Goal: Check status: Check status

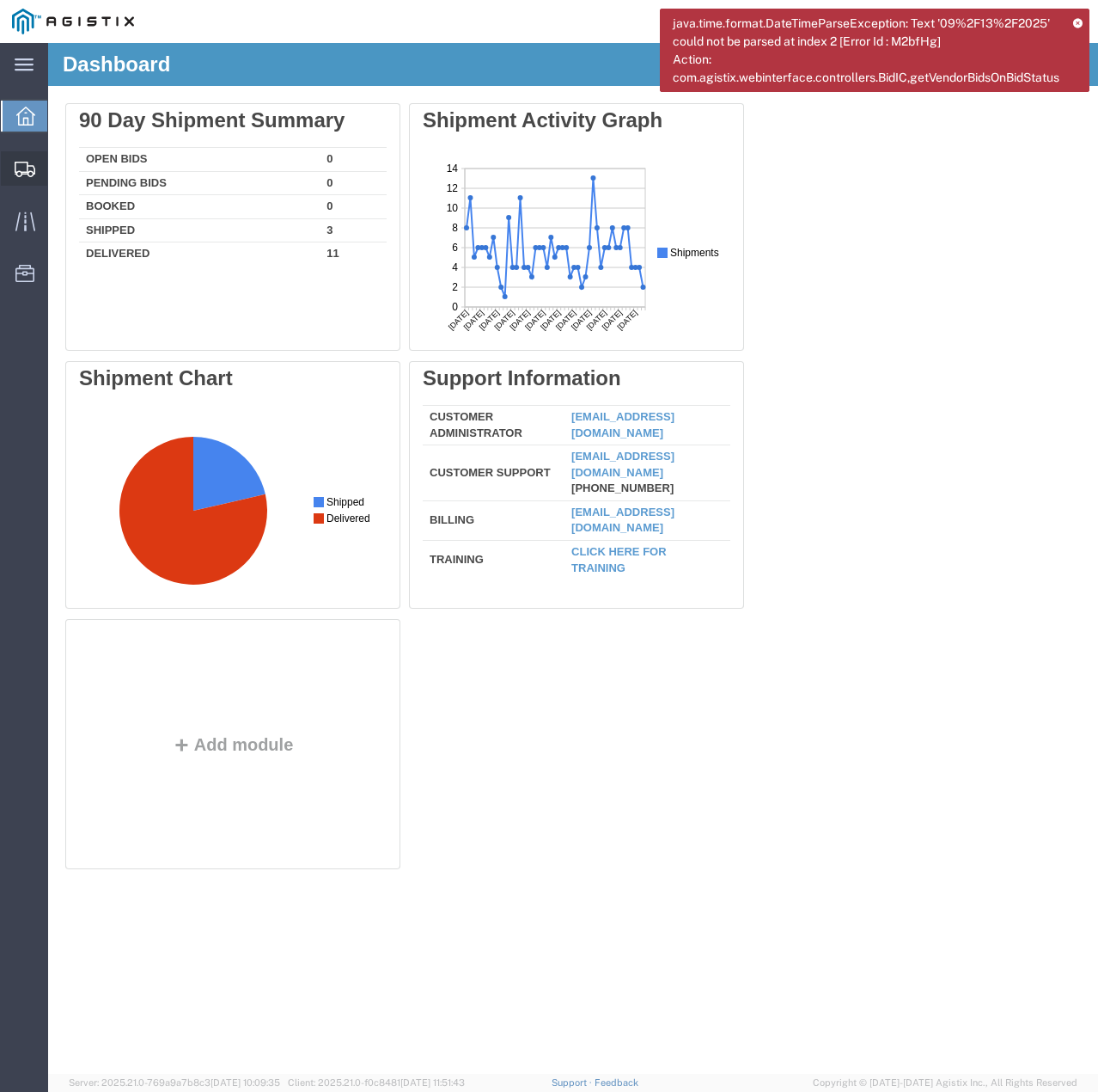
click at [10, 166] on div at bounding box center [25, 168] width 48 height 34
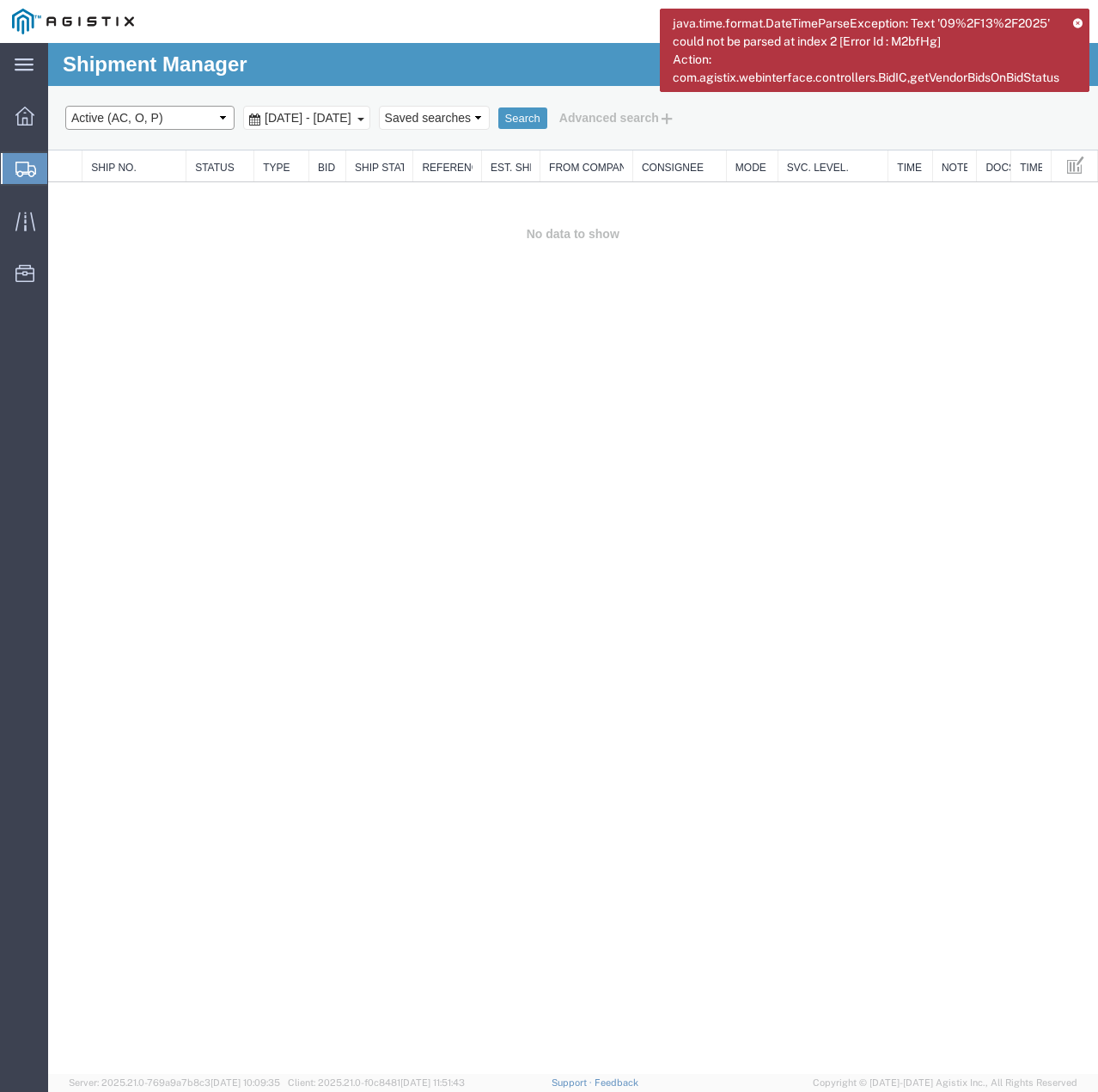
click at [213, 116] on select "Select status Active (AC, O, P) All Approved Awaiting Confirmation (AC) Booked …" at bounding box center [150, 118] width 169 height 24
select select "ALL"
click at [65, 106] on select "Select status Active (AC, O, P) All Approved Awaiting Confirmation (AC) Booked …" at bounding box center [150, 118] width 169 height 24
click at [548, 119] on button "Search" at bounding box center [522, 119] width 49 height 22
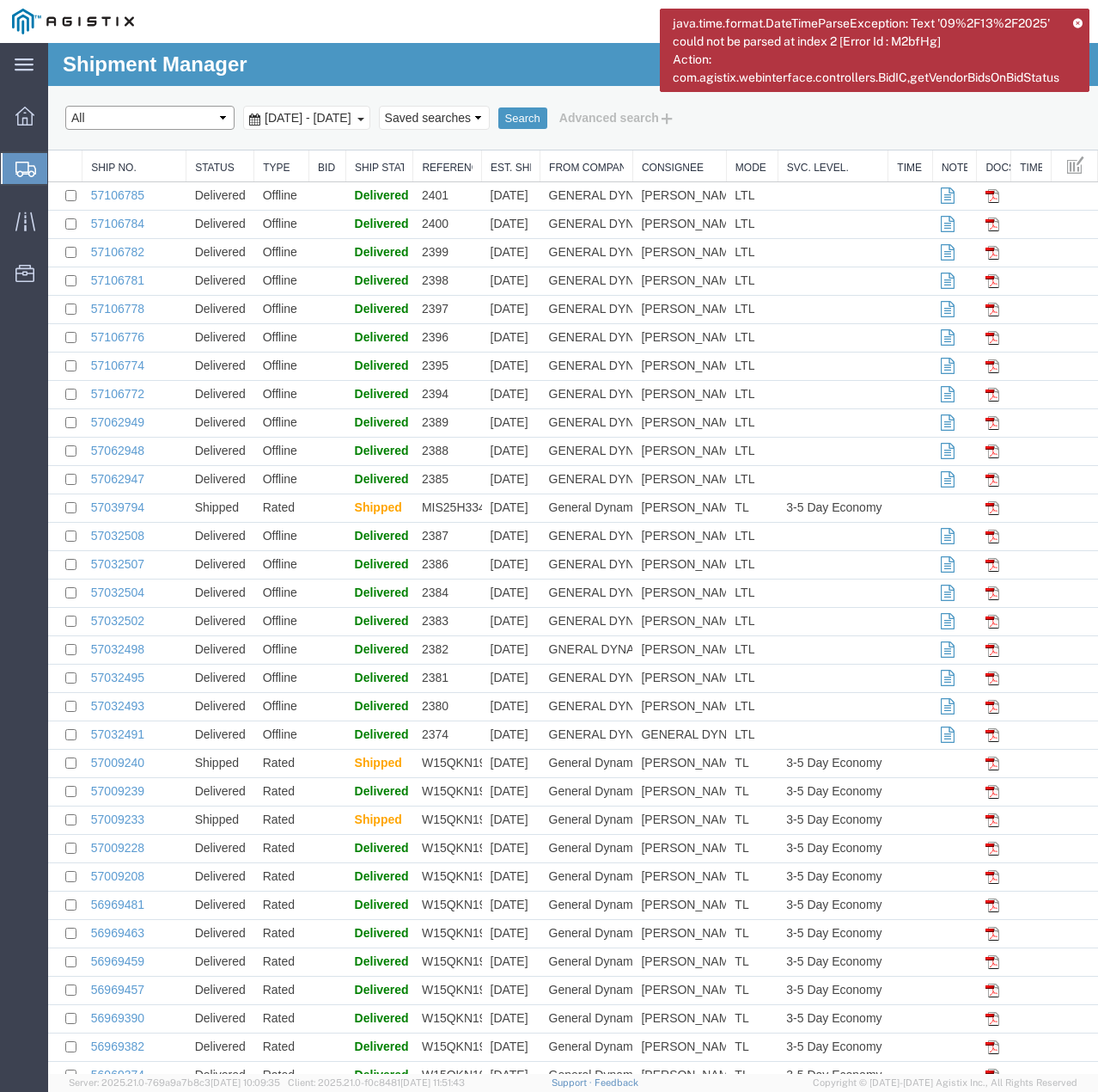
click at [214, 115] on select "Select status Active (AC, O, P) All Approved Awaiting Confirmation (AC) Booked …" at bounding box center [150, 118] width 169 height 24
select select "AWAITCONF"
click at [65, 106] on select "Select status Active (AC, O, P) All Approved Awaiting Confirmation (AC) Booked …" at bounding box center [150, 118] width 169 height 24
click at [548, 118] on button "Search" at bounding box center [522, 119] width 49 height 22
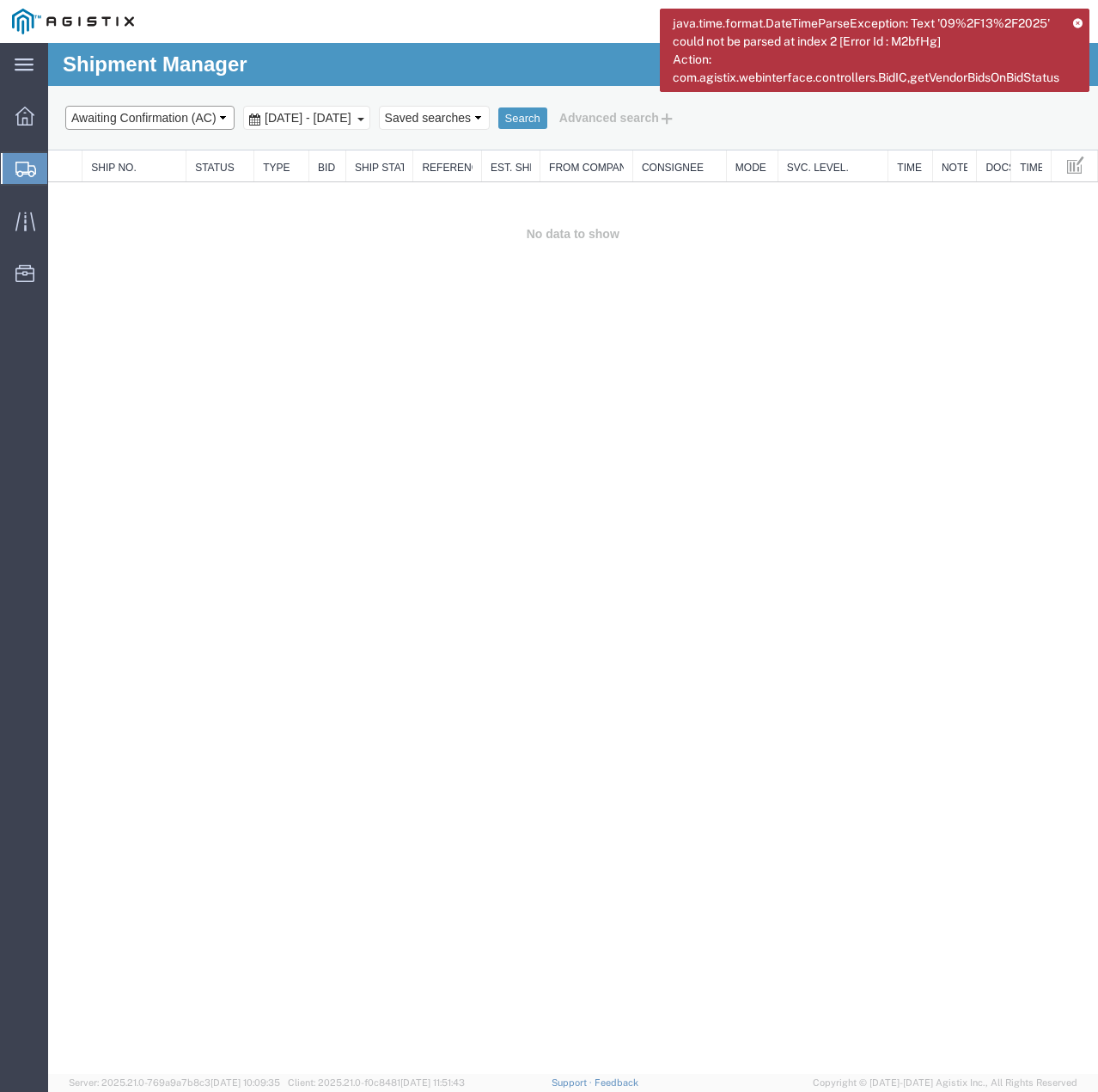
click at [218, 114] on select "Select status Active (AC, O, P) All Approved Awaiting Confirmation (AC) Booked …" at bounding box center [150, 118] width 169 height 24
select select "ALL"
click at [65, 106] on select "Select status Active (AC, O, P) All Approved Awaiting Confirmation (AC) Booked …" at bounding box center [150, 118] width 169 height 24
click at [548, 110] on button "Search" at bounding box center [522, 119] width 49 height 22
